Goal: Information Seeking & Learning: Learn about a topic

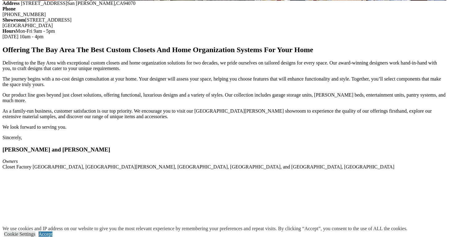
scroll to position [667, 0]
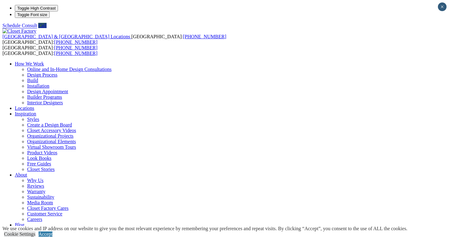
click at [57, 72] on link "Design Process" at bounding box center [42, 74] width 30 height 5
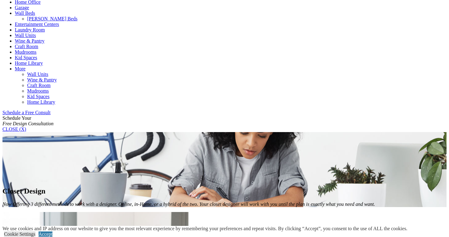
scroll to position [289, 0]
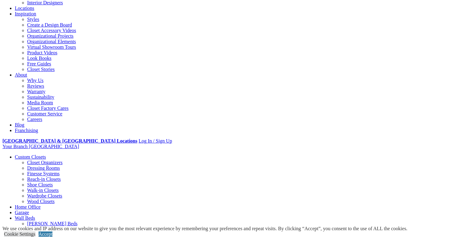
scroll to position [101, 0]
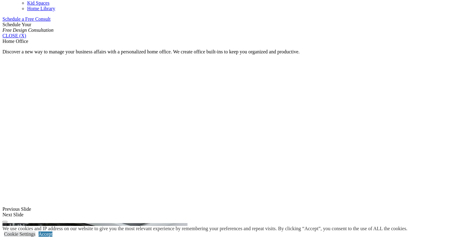
scroll to position [400, 0]
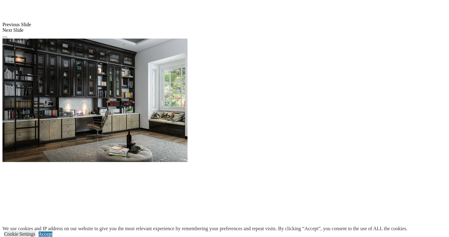
scroll to position [582, 0]
